Goal: Information Seeking & Learning: Find specific fact

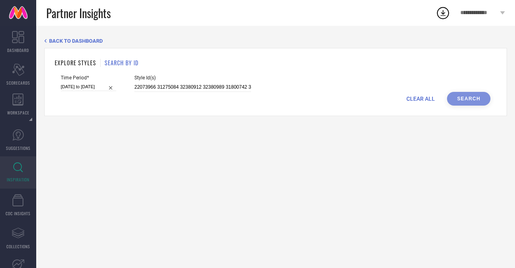
scroll to position [0, 840]
type input "22073966 31275084 32380912 32380989 31800742 32380926 32380944 31275158 3161424…"
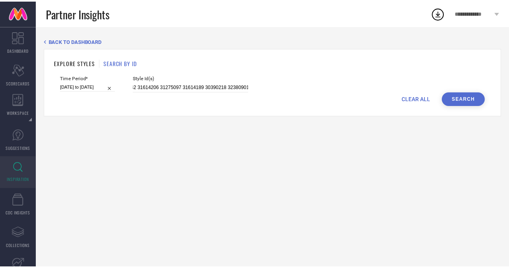
scroll to position [0, 0]
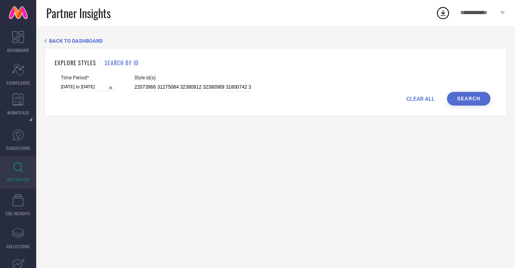
click at [472, 101] on button "Search" at bounding box center [468, 99] width 43 height 14
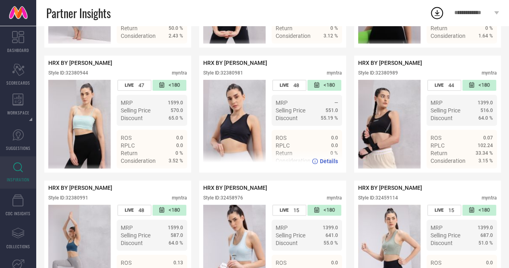
scroll to position [1723, 0]
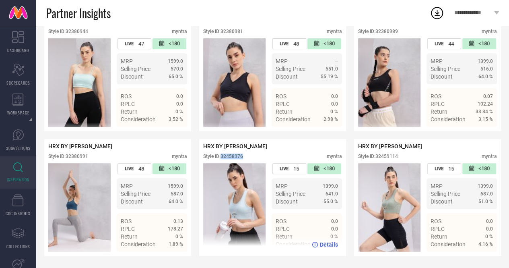
drag, startPoint x: 223, startPoint y: 155, endPoint x: 249, endPoint y: 155, distance: 26.2
click at [249, 155] on div "Style ID: 32458976 myntra" at bounding box center [272, 158] width 139 height 10
copy div "32458976"
drag, startPoint x: 295, startPoint y: 167, endPoint x: 301, endPoint y: 167, distance: 6.5
click at [301, 167] on div "LIVE 15" at bounding box center [290, 168] width 34 height 11
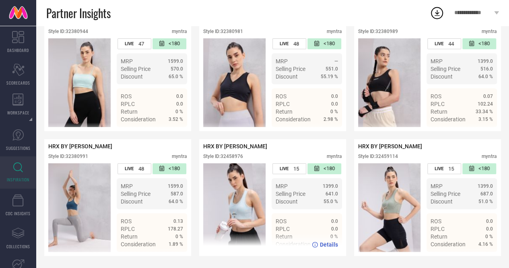
click at [302, 158] on div "Style ID: 32458976 myntra" at bounding box center [272, 158] width 139 height 10
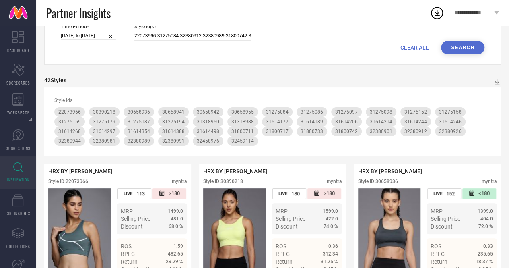
scroll to position [0, 0]
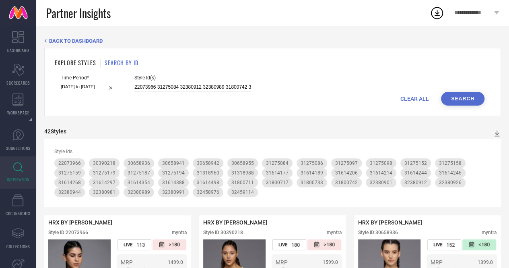
select select "2025"
select select "1"
select select "2025"
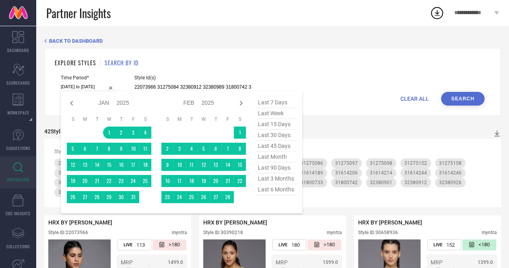
click at [95, 85] on input "[DATE] to [DATE]" at bounding box center [89, 87] width 56 height 8
type input "After [DATE]"
click at [181, 197] on td "24" at bounding box center [180, 197] width 12 height 12
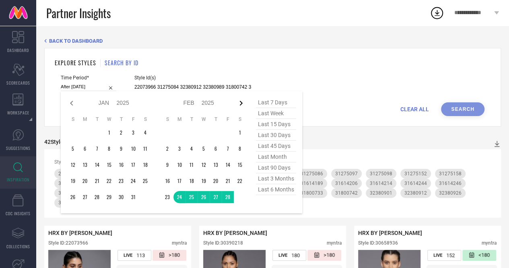
click at [244, 102] on icon at bounding box center [241, 103] width 10 height 10
select select "1"
select select "2025"
select select "2"
select select "2025"
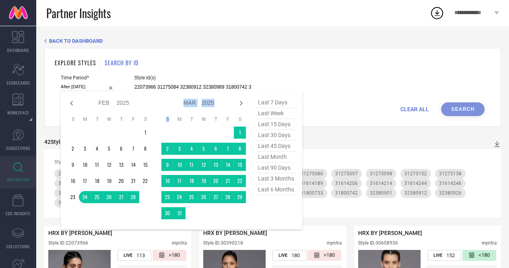
click at [244, 102] on icon at bounding box center [241, 103] width 10 height 10
select select "2"
select select "2025"
select select "3"
select select "2025"
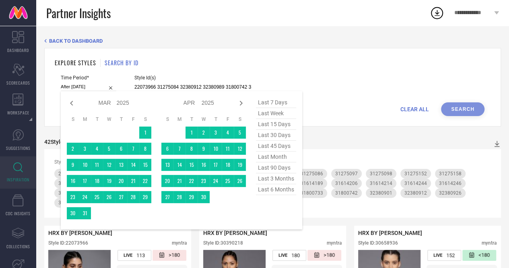
click at [244, 102] on icon at bounding box center [241, 103] width 10 height 10
select select "3"
select select "2025"
select select "4"
select select "2025"
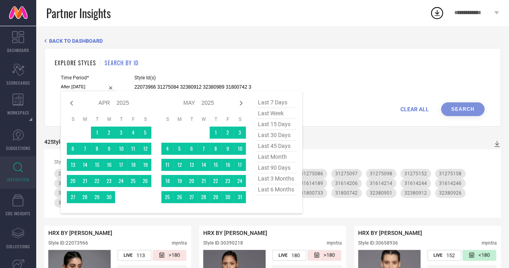
click at [244, 102] on icon at bounding box center [241, 103] width 10 height 10
select select "4"
select select "2025"
select select "5"
select select "2025"
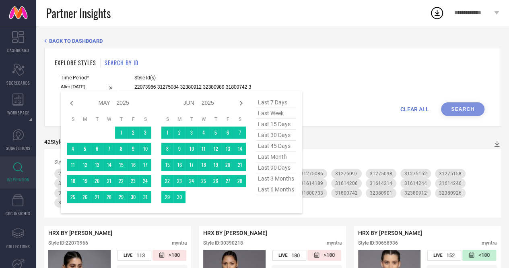
click at [244, 102] on icon at bounding box center [241, 103] width 10 height 10
select select "5"
select select "2025"
select select "6"
select select "2025"
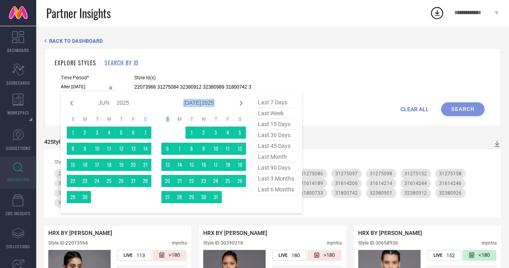
click at [244, 102] on icon at bounding box center [241, 103] width 10 height 10
select select "6"
select select "2025"
select select "7"
select select "2025"
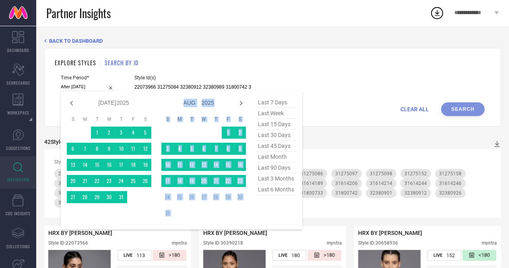
click at [244, 102] on icon at bounding box center [241, 103] width 10 height 10
select select "7"
select select "2025"
select select "8"
select select "2025"
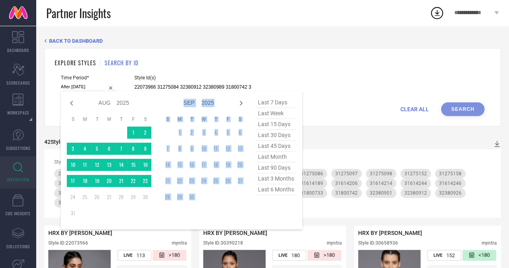
click at [244, 102] on icon at bounding box center [241, 103] width 10 height 10
select select "8"
select select "2025"
select select "9"
select select "2025"
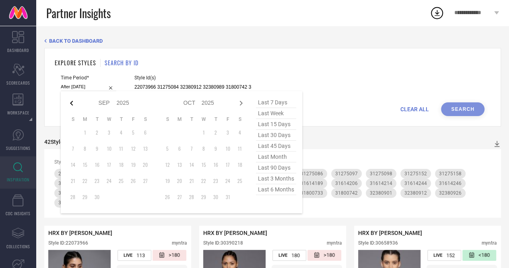
click at [68, 104] on icon at bounding box center [72, 103] width 10 height 10
select select "7"
select select "2025"
select select "8"
select select "2025"
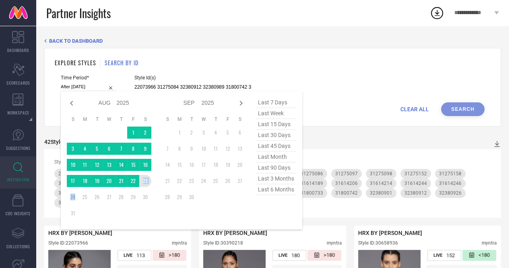
drag, startPoint x: 75, startPoint y: 198, endPoint x: 143, endPoint y: 185, distance: 69.2
click at [143, 185] on tbody "1 2 3 4 5 6 7 8 9 10 11 12 13 14 15 16 17 18 19 20 21 22 23 24 25 26 27 28 29 3…" at bounding box center [109, 172] width 85 height 93
type input "[DATE] to [DATE]"
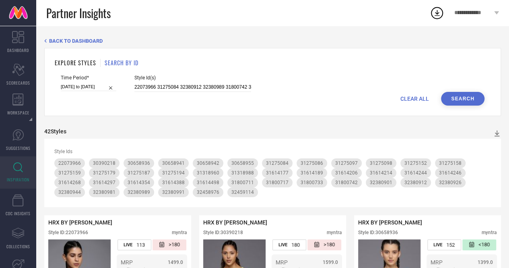
click at [452, 97] on button "Search" at bounding box center [462, 99] width 43 height 14
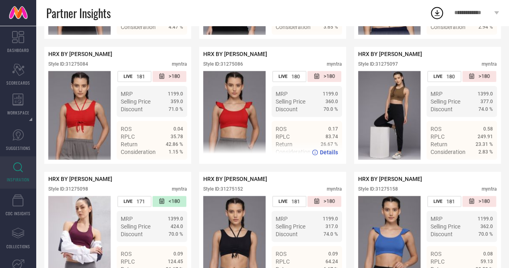
scroll to position [417, 0]
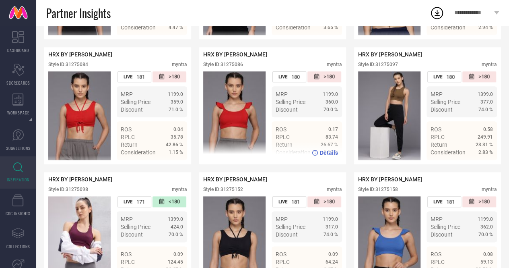
click at [331, 156] on span "Details" at bounding box center [329, 152] width 18 height 6
drag, startPoint x: 247, startPoint y: 70, endPoint x: 223, endPoint y: 68, distance: 24.2
click at [223, 68] on div "Style ID: 31275086 myntra" at bounding box center [272, 67] width 139 height 10
copy div "31275086"
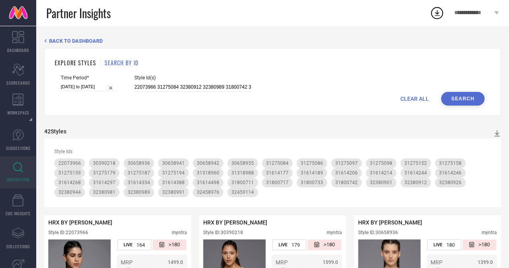
scroll to position [81, 0]
